Goal: Transaction & Acquisition: Purchase product/service

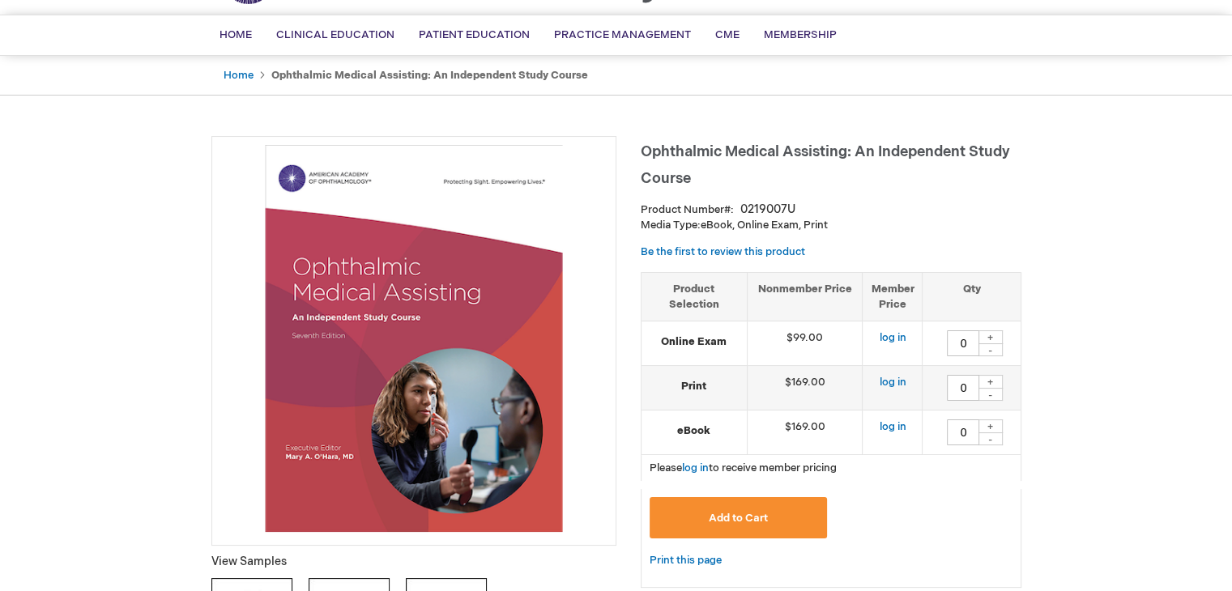
scroll to position [196, 0]
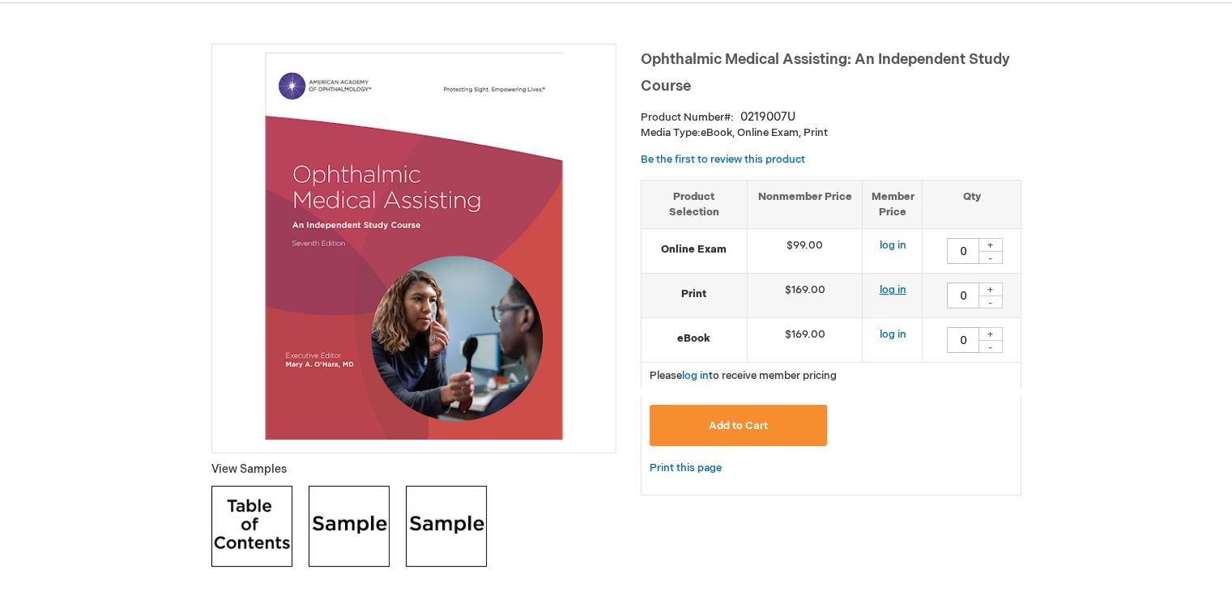
click at [898, 292] on link "log in" at bounding box center [892, 290] width 27 height 13
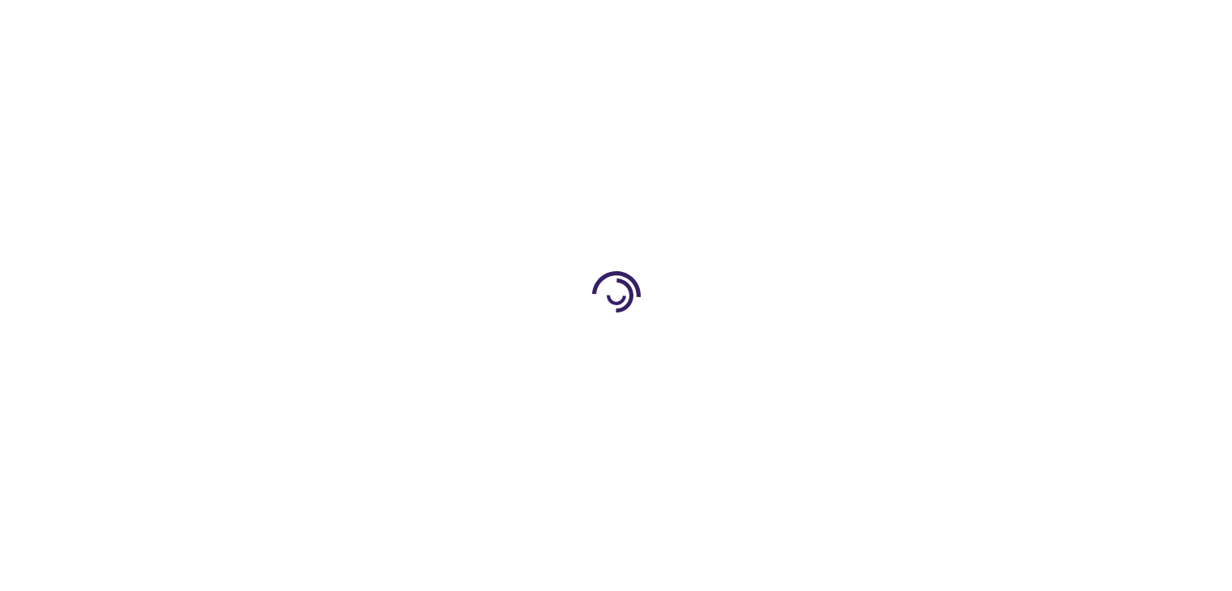
type input "0"
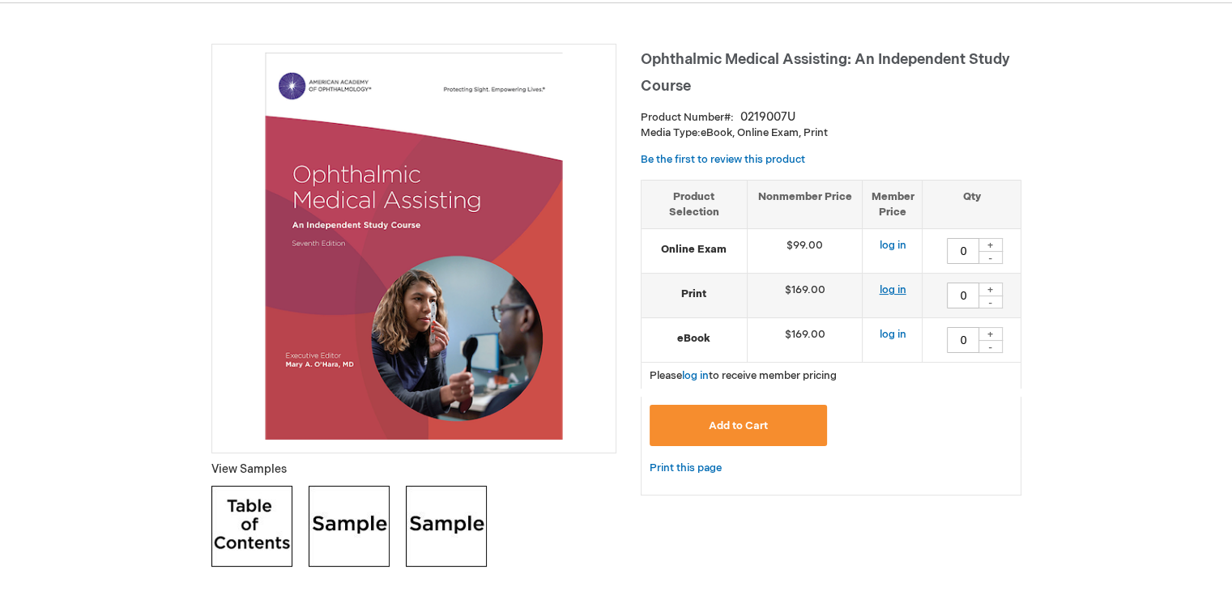
click at [899, 292] on link "log in" at bounding box center [892, 290] width 27 height 13
